Goal: Task Accomplishment & Management: Use online tool/utility

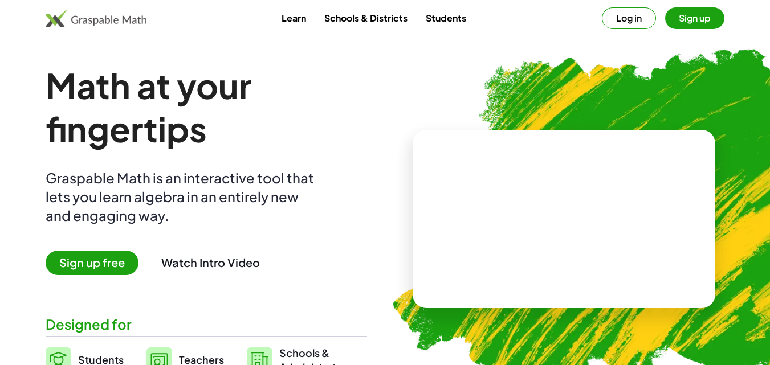
click at [433, 21] on link "Students" at bounding box center [446, 17] width 59 height 21
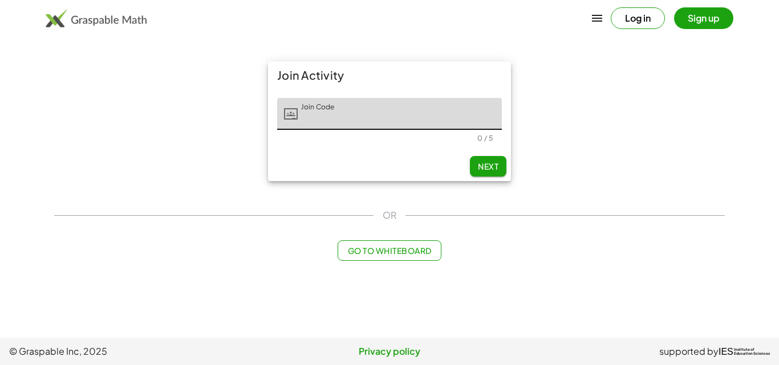
click at [375, 246] on span "Go to Whiteboard" at bounding box center [389, 251] width 84 height 10
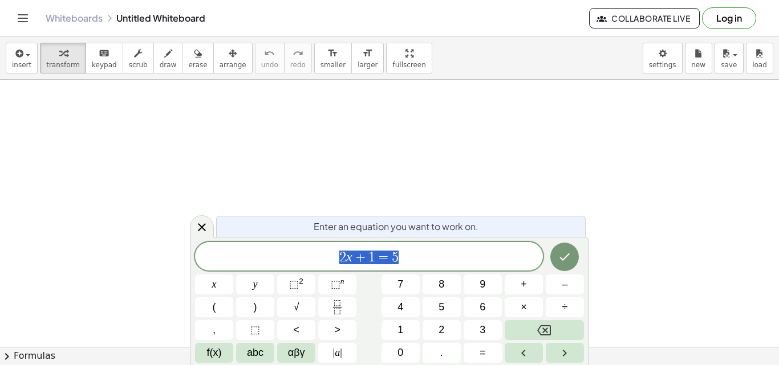
click at [375, 246] on div "****** 2 x + 1 = 5" at bounding box center [369, 256] width 348 height 28
